Goal: Navigation & Orientation: Find specific page/section

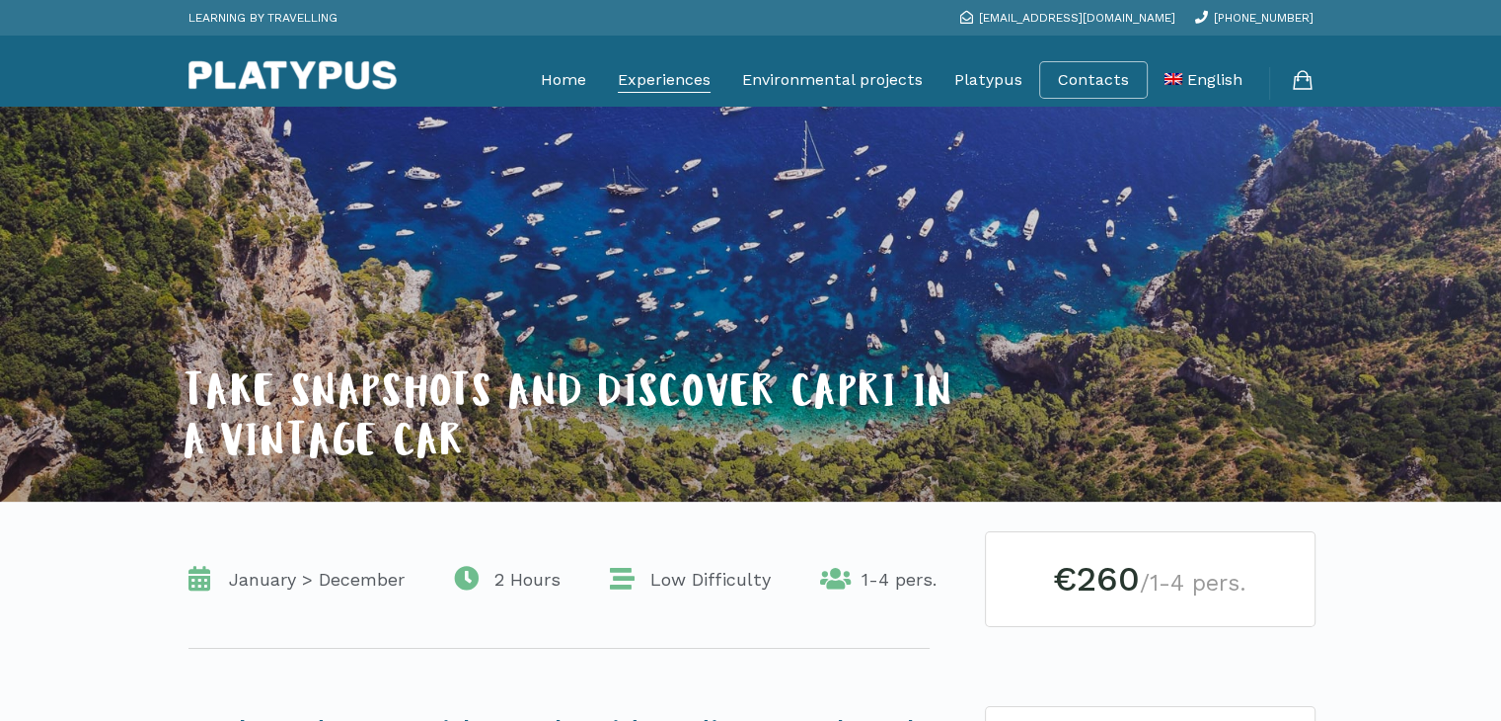
click at [652, 79] on link "Experiences" at bounding box center [664, 79] width 93 height 49
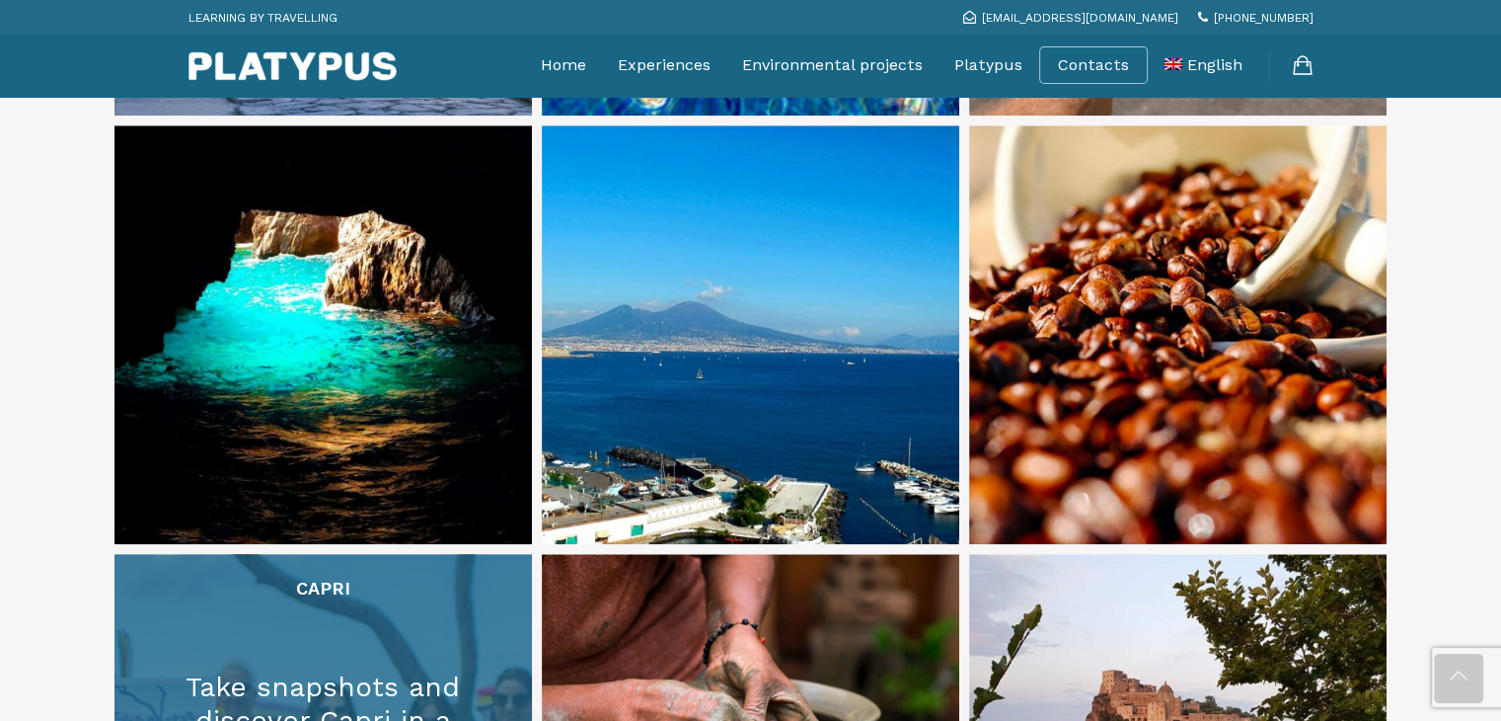
scroll to position [2073, 0]
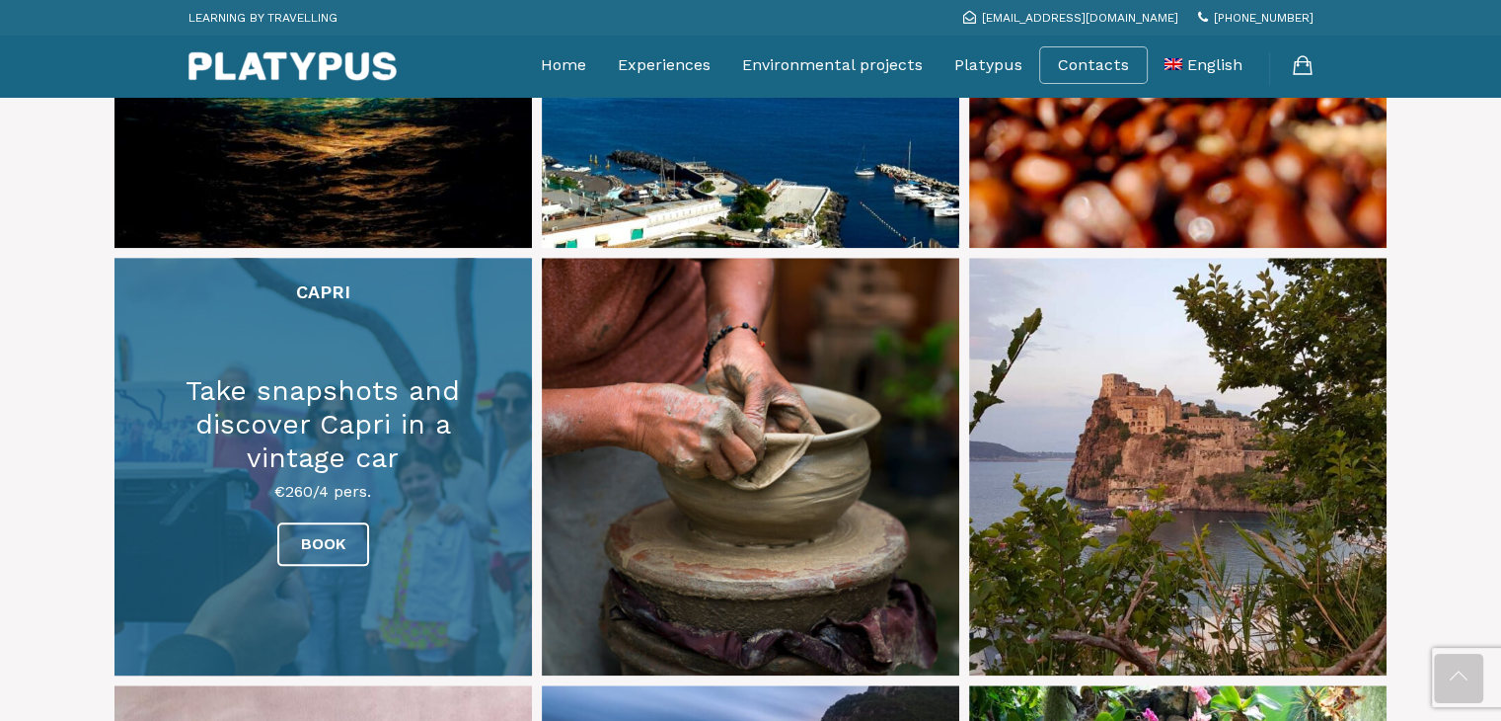
click at [330, 479] on link at bounding box center [324, 467] width 418 height 418
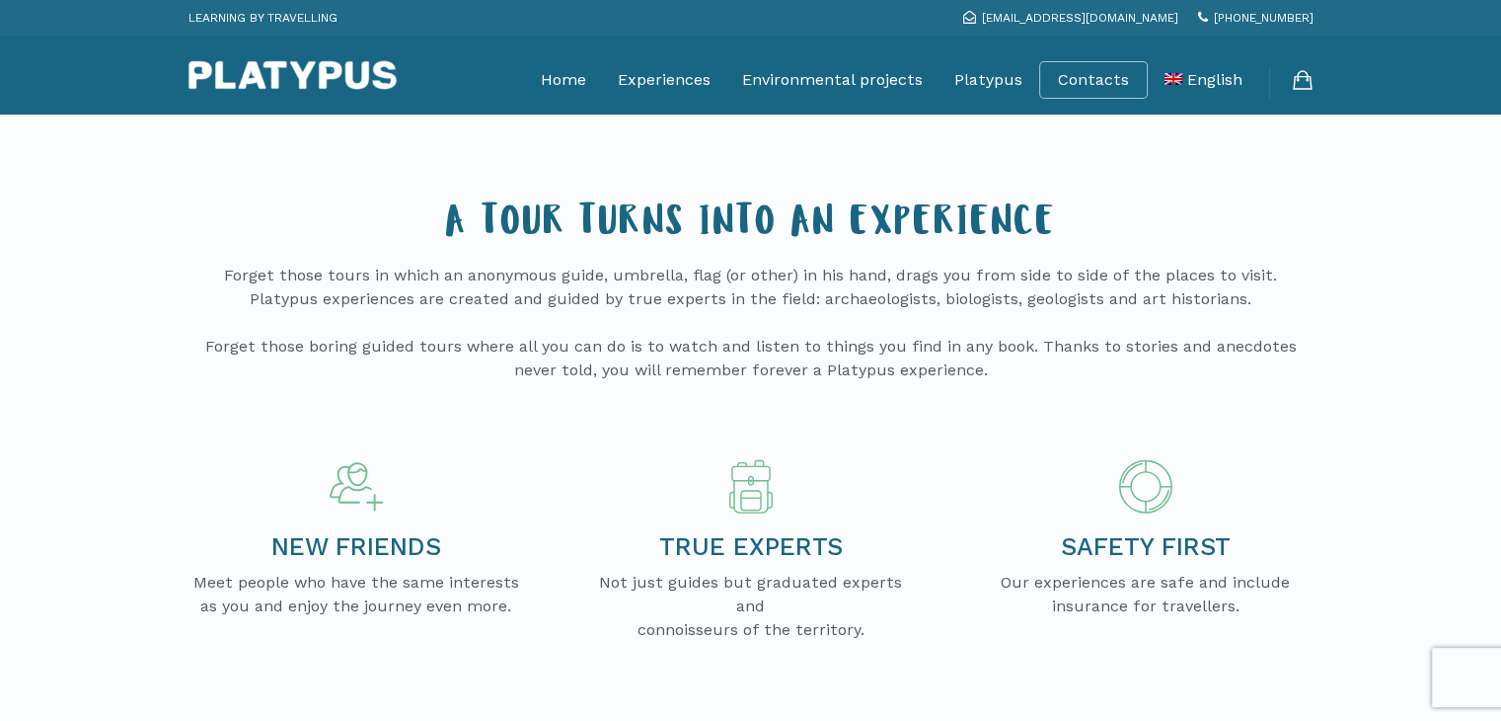
scroll to position [592, 0]
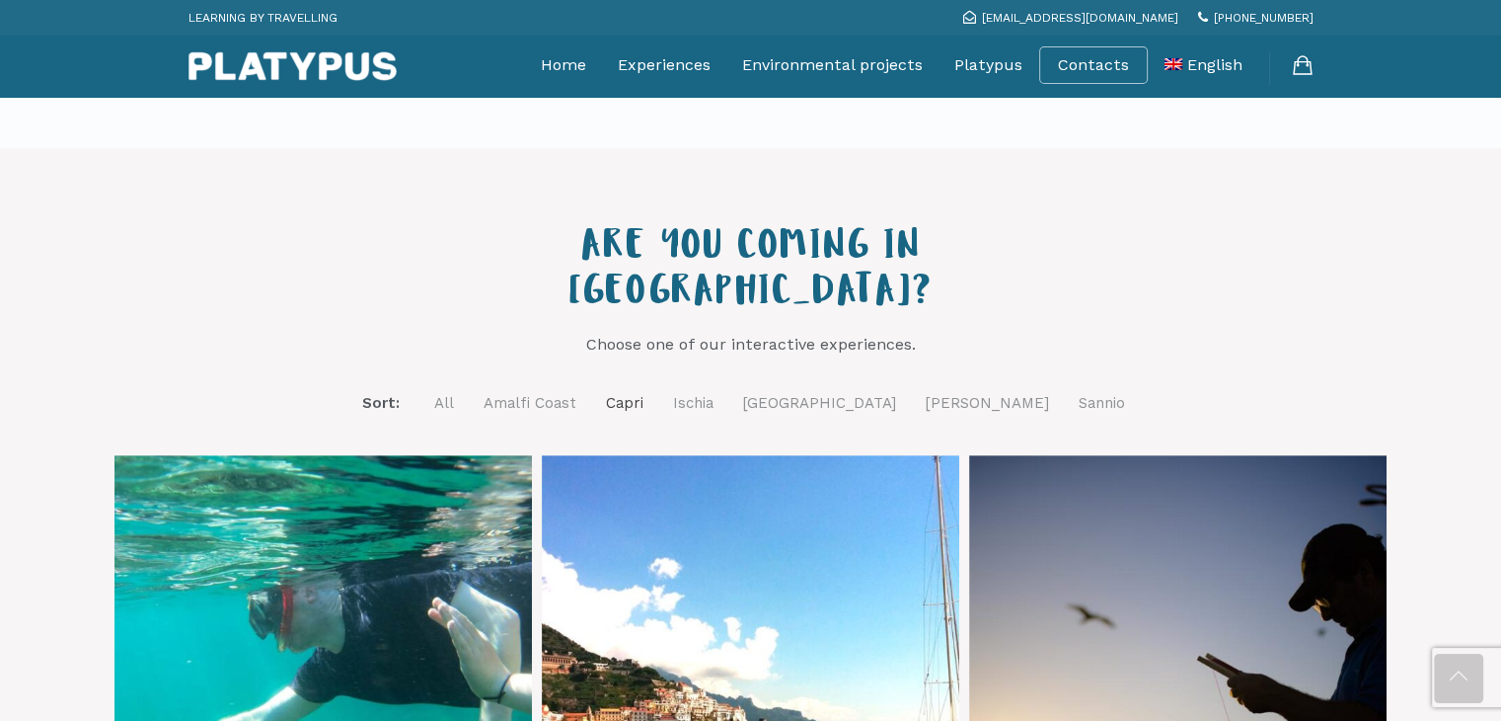
click at [644, 391] on link "Capri" at bounding box center [625, 403] width 38 height 25
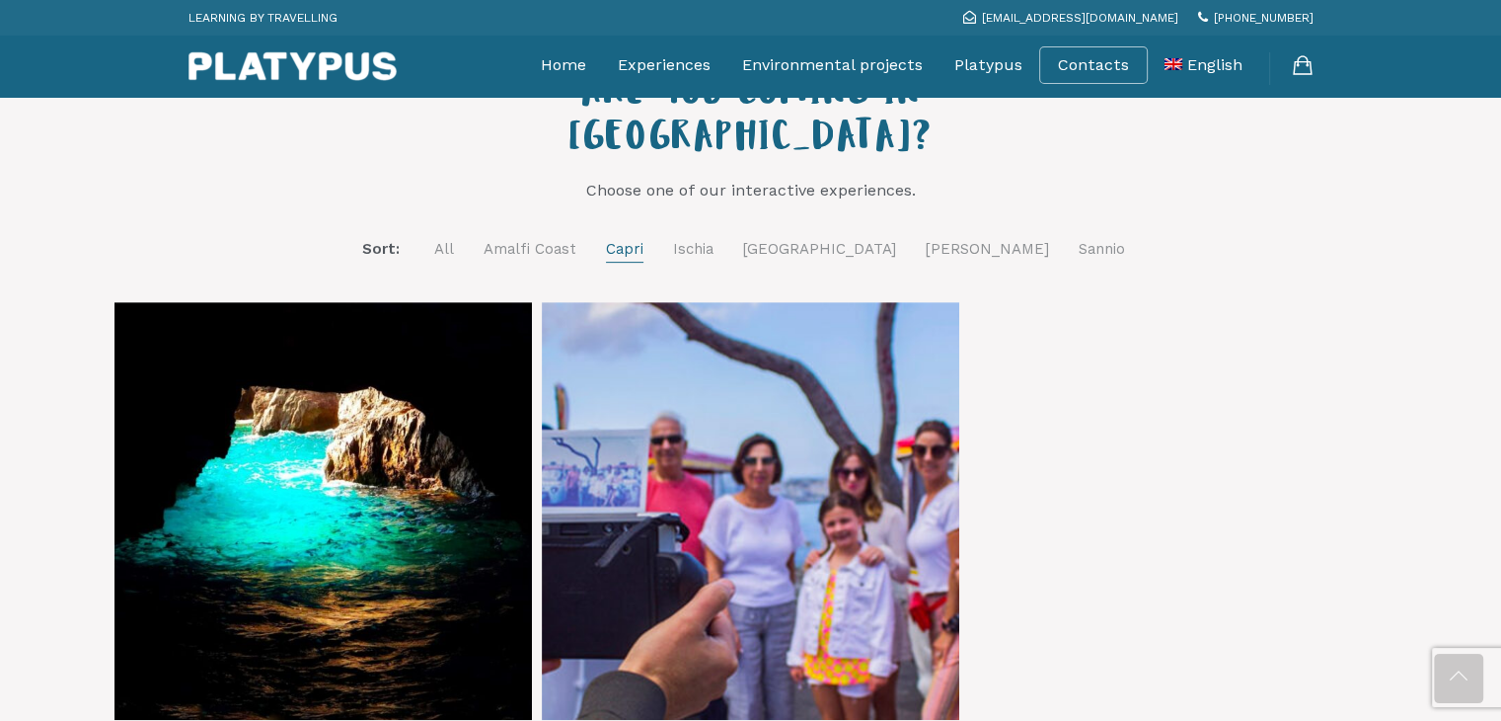
scroll to position [790, 0]
